Goal: Task Accomplishment & Management: Use online tool/utility

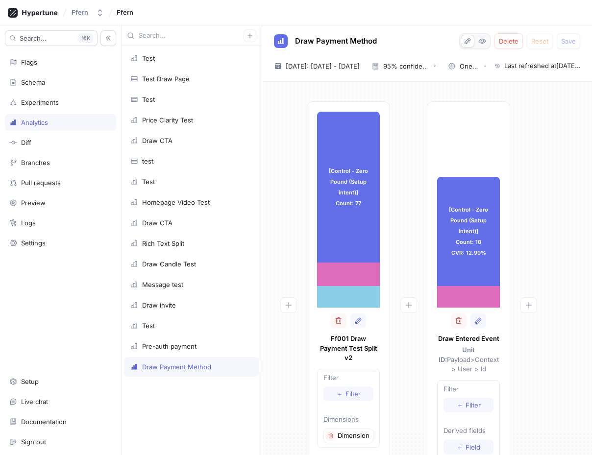
click at [203, 366] on div "Draw Payment Method" at bounding box center [176, 367] width 69 height 8
type textarea "x"
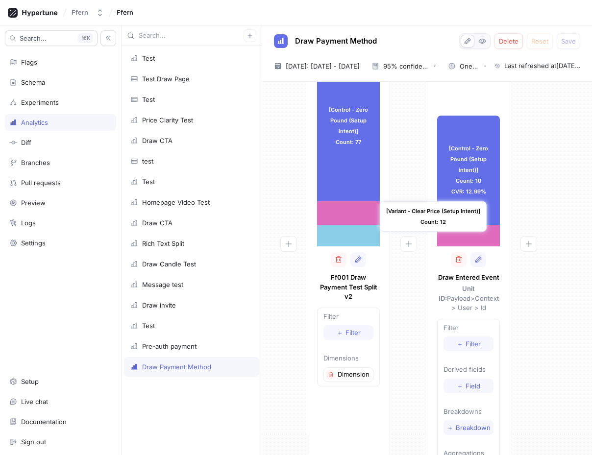
scroll to position [71, 0]
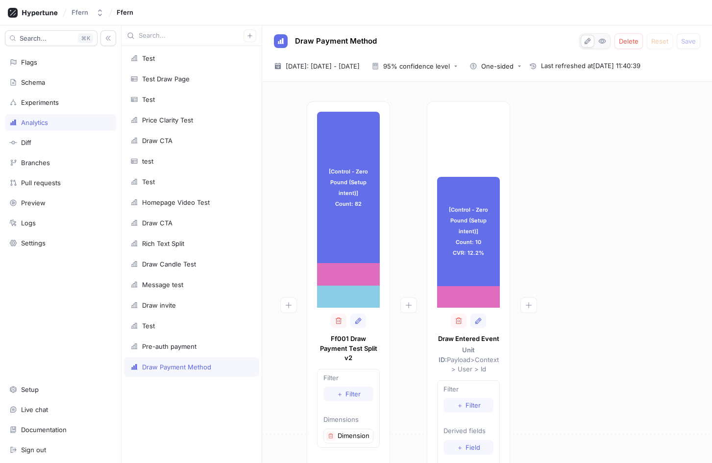
type textarea "x"
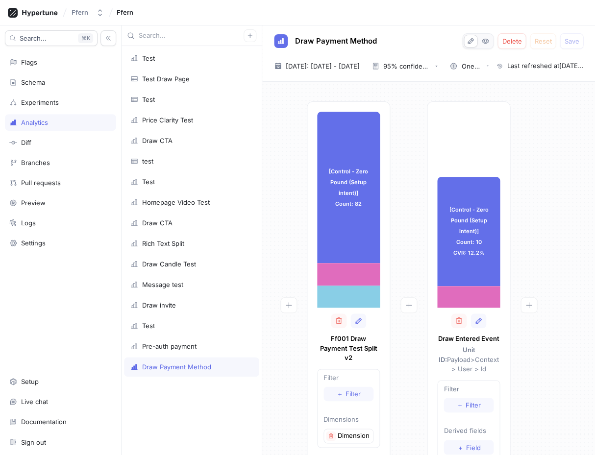
type textarea "x"
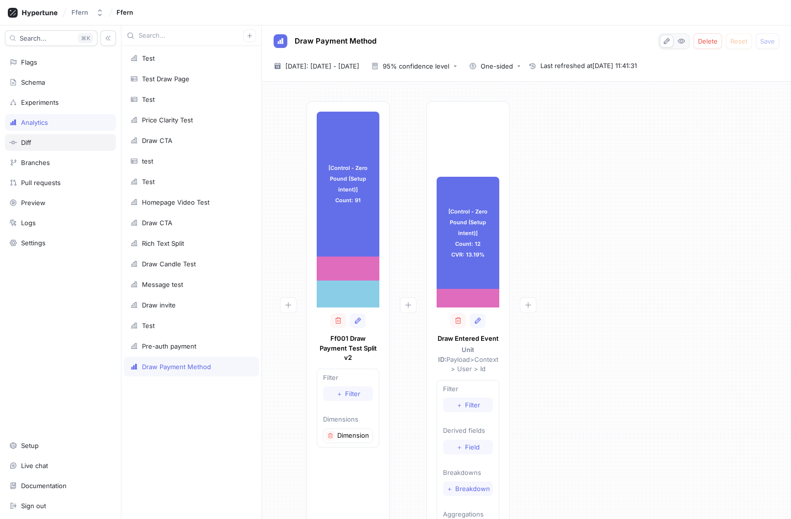
type textarea "x"
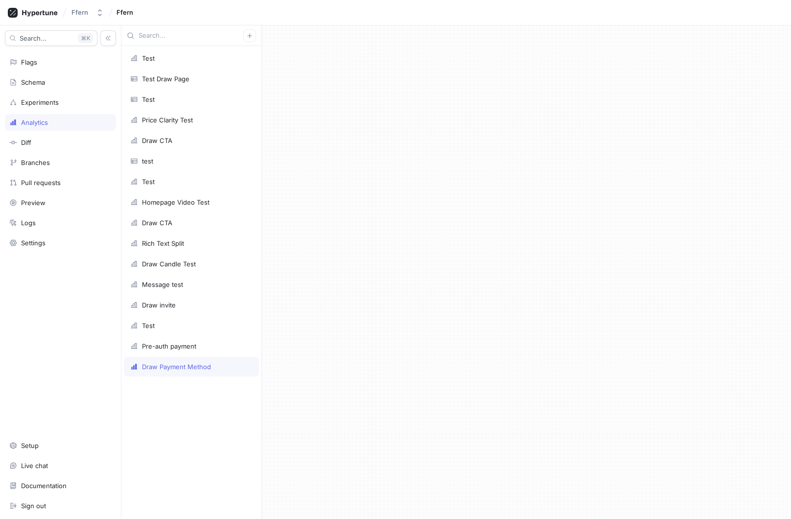
type textarea "x"
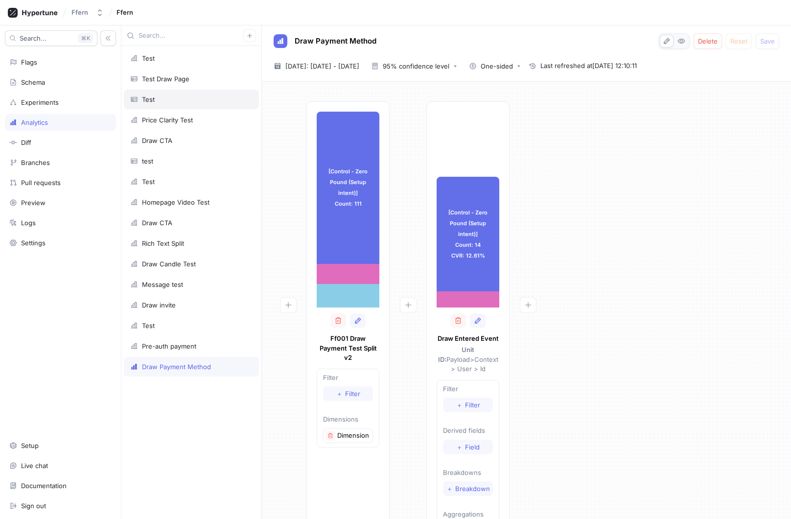
click at [211, 96] on div "Test" at bounding box center [191, 100] width 122 height 8
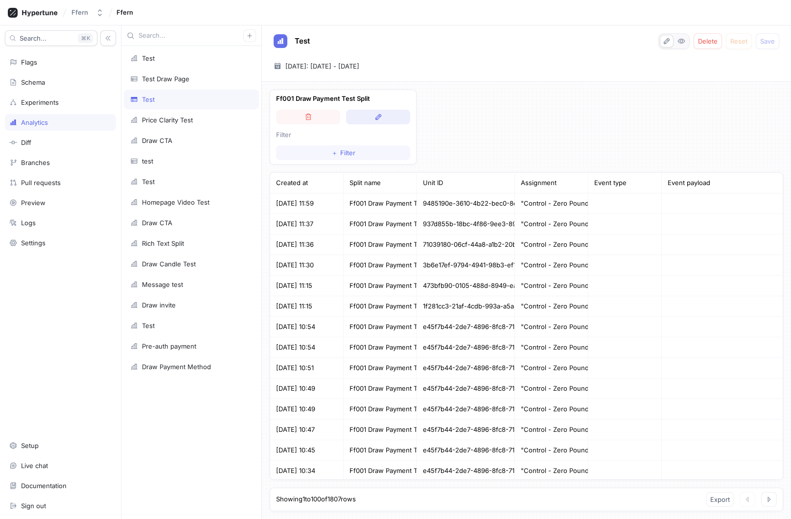
click at [377, 116] on icon "button" at bounding box center [379, 117] width 8 height 8
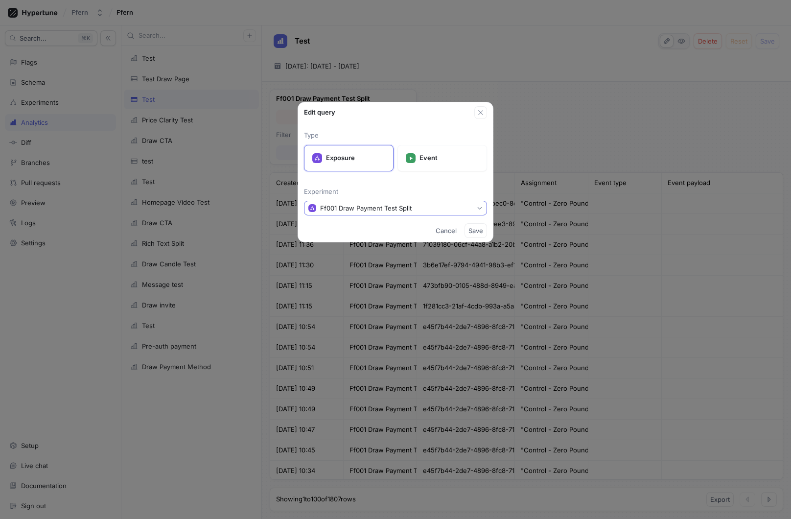
click at [396, 205] on div "Ff001 Draw Payment Test Split" at bounding box center [366, 208] width 92 height 8
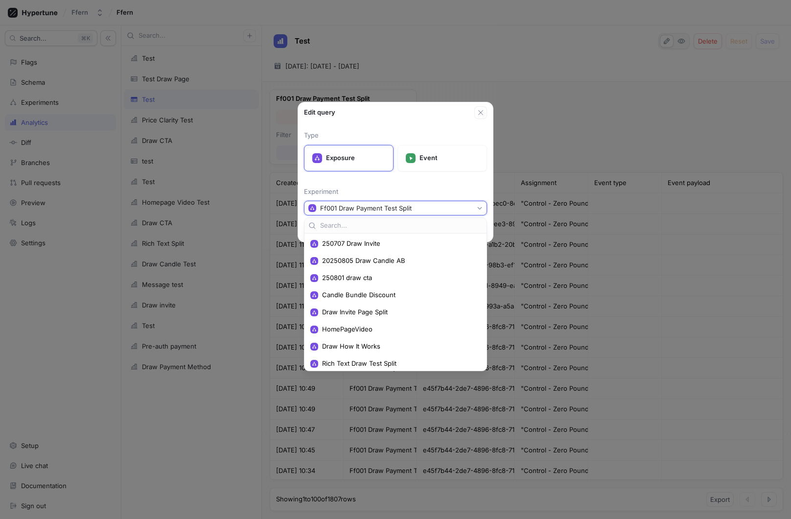
scroll to position [130, 0]
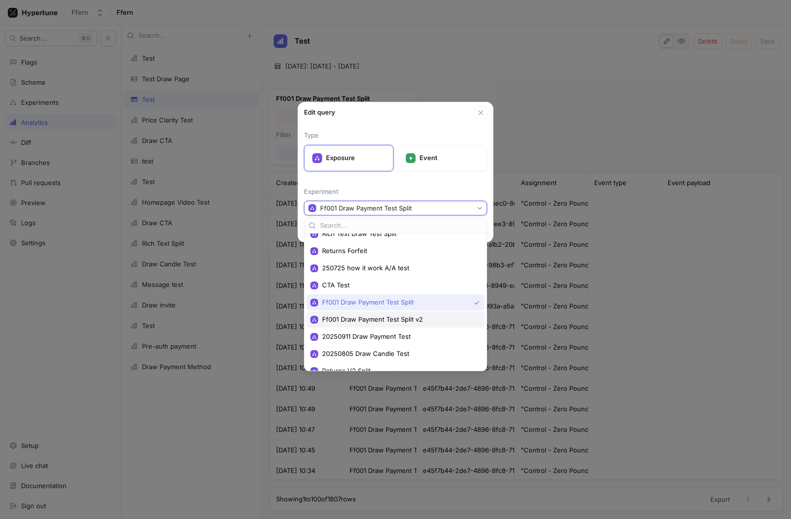
click at [407, 320] on span "Ff001 Draw Payment Test Split v2" at bounding box center [399, 319] width 154 height 8
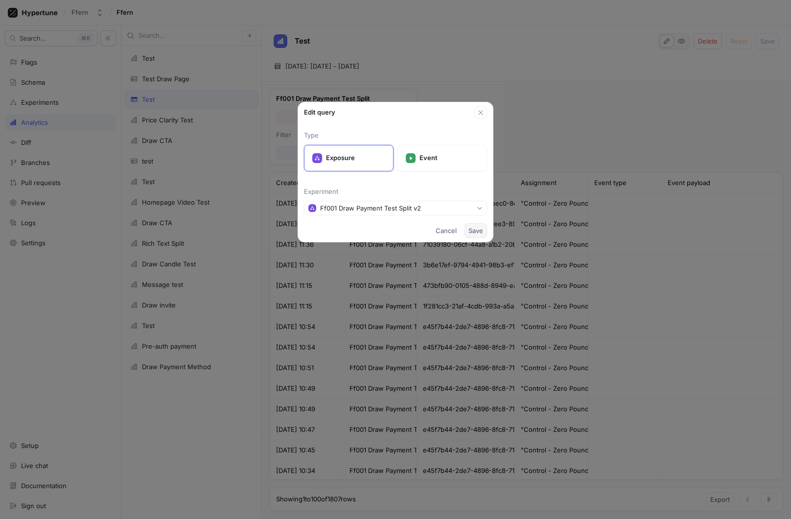
click at [475, 228] on span "Save" at bounding box center [476, 231] width 15 height 6
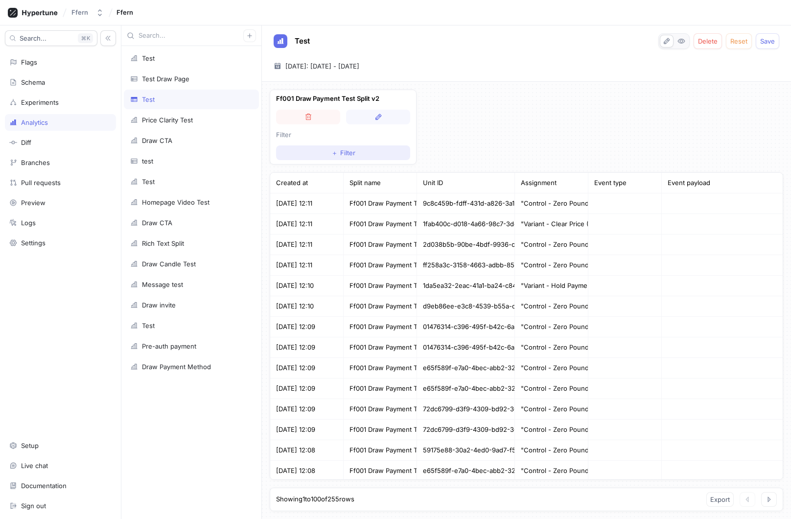
click at [369, 154] on button "＋ Filter" at bounding box center [343, 152] width 134 height 15
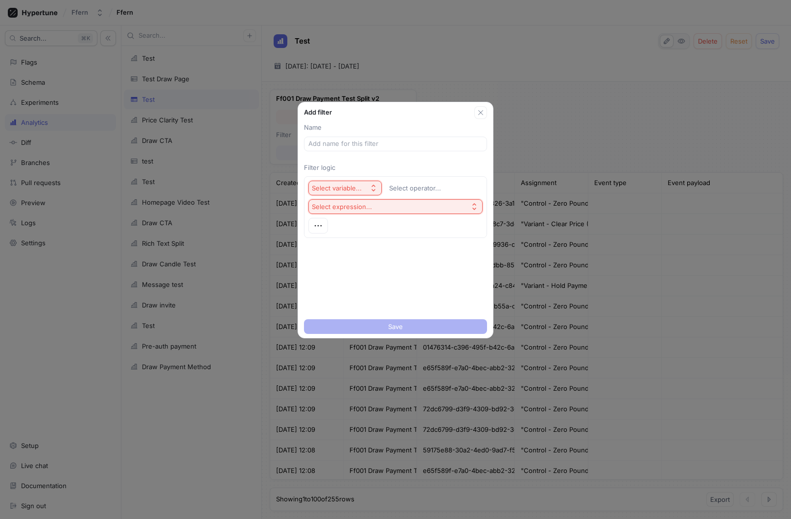
click at [370, 182] on button "Select variable..." at bounding box center [345, 188] width 73 height 15
click at [357, 220] on span "Unit Id" at bounding box center [372, 223] width 91 height 8
type textarea "x"
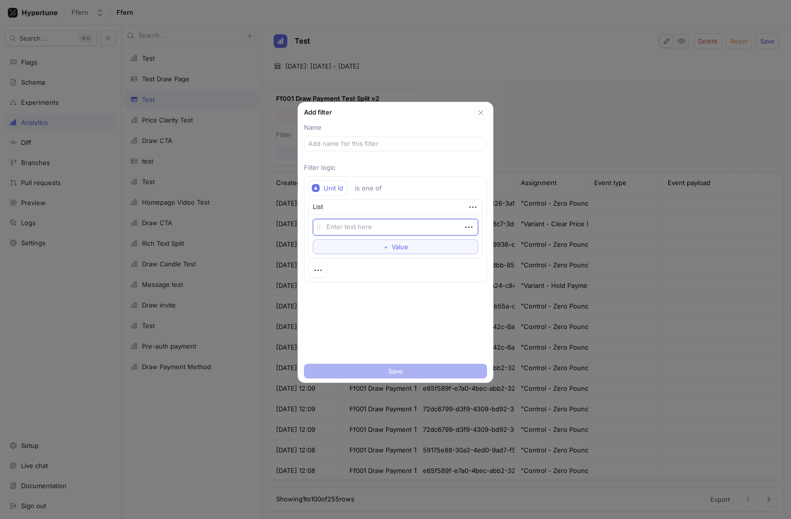
type textarea "1da5ea32-2eac-41a1-ba24-c841872117f6"
type textarea "x"
type textarea "1da5ea32-2eac-41a1-ba24-c841872117f6"
type textarea "x"
click at [381, 142] on input "text" at bounding box center [396, 144] width 174 height 10
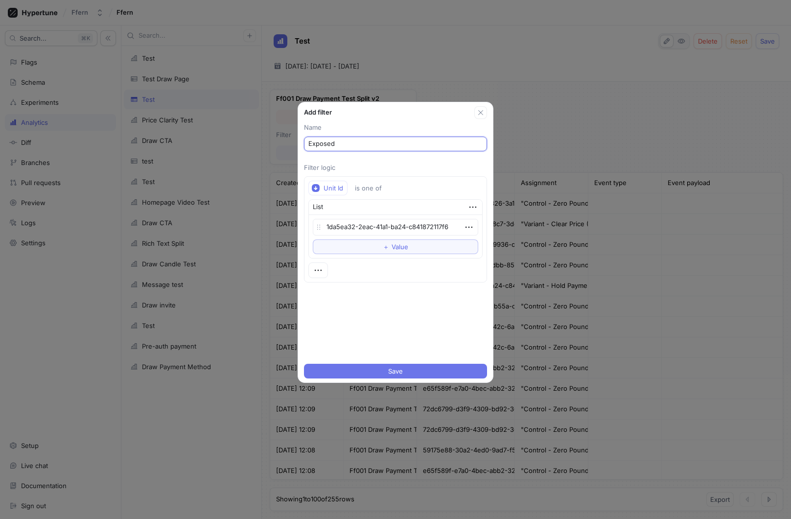
type input "Exposed"
click at [404, 364] on button "Save" at bounding box center [395, 371] width 183 height 15
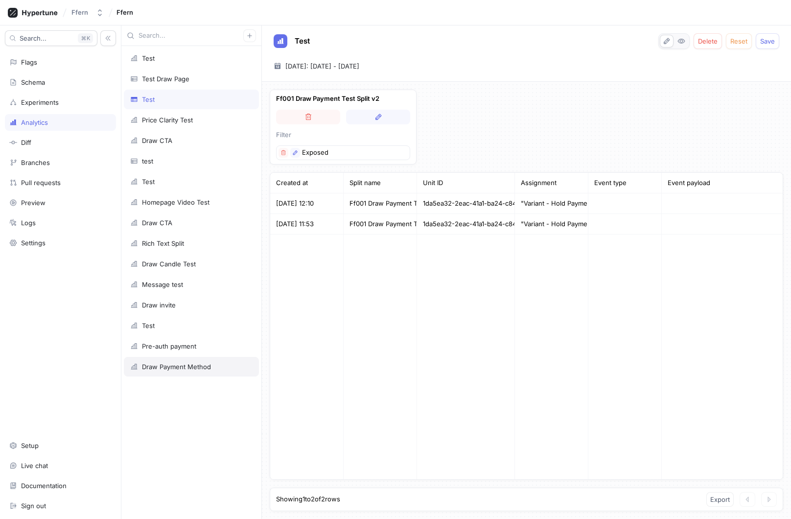
click at [180, 364] on div "Draw Payment Method" at bounding box center [176, 367] width 69 height 8
click at [769, 42] on span "Save" at bounding box center [768, 41] width 15 height 6
click at [196, 369] on div "Draw Payment Method" at bounding box center [176, 367] width 69 height 8
type textarea "x"
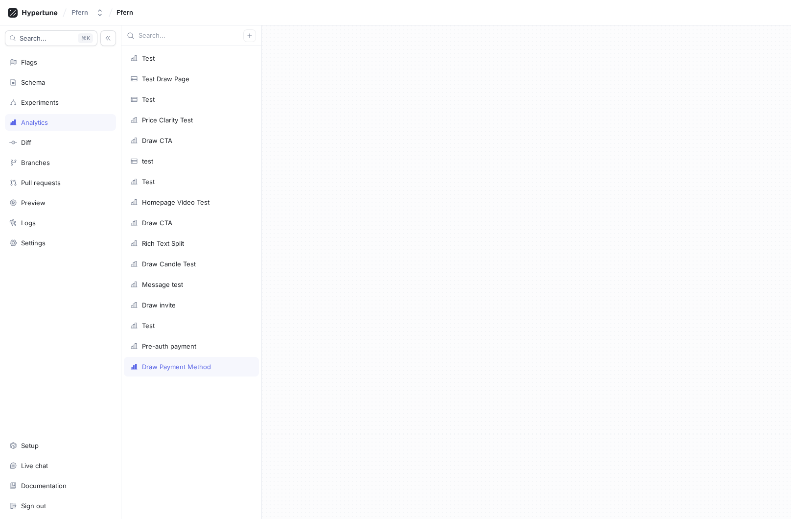
type textarea "x"
